Goal: Navigation & Orientation: Go to known website

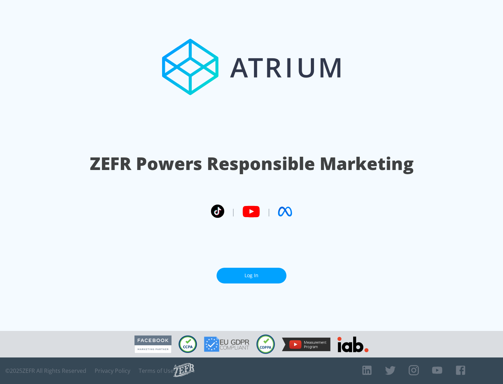
click at [252, 276] on link "Log In" at bounding box center [252, 276] width 70 height 16
